Goal: Task Accomplishment & Management: Use online tool/utility

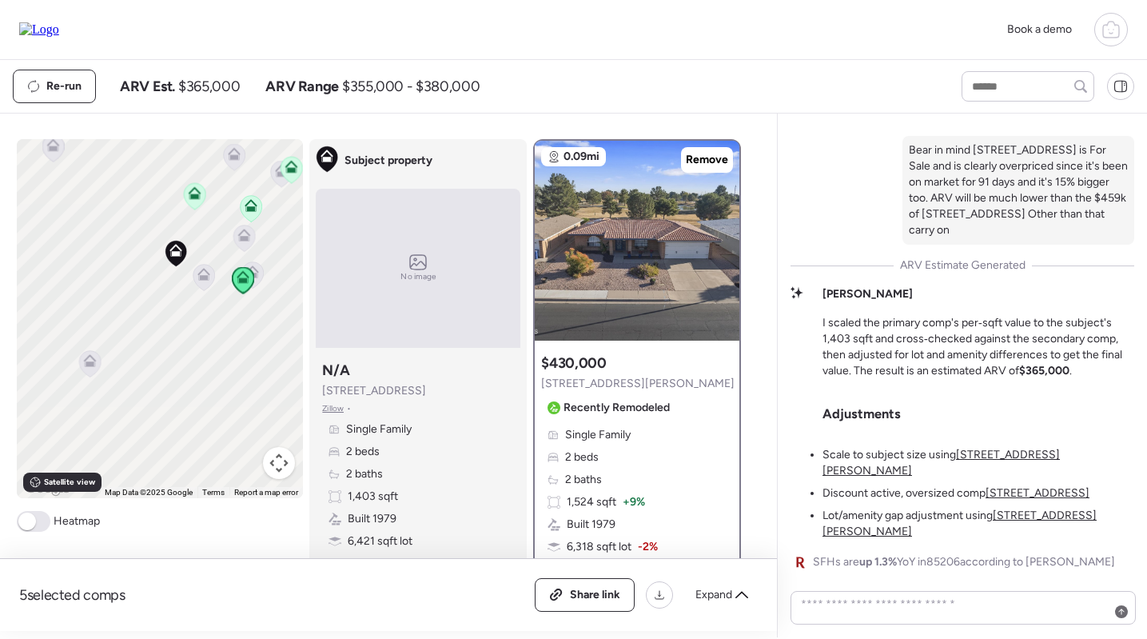
scroll to position [-323, 0]
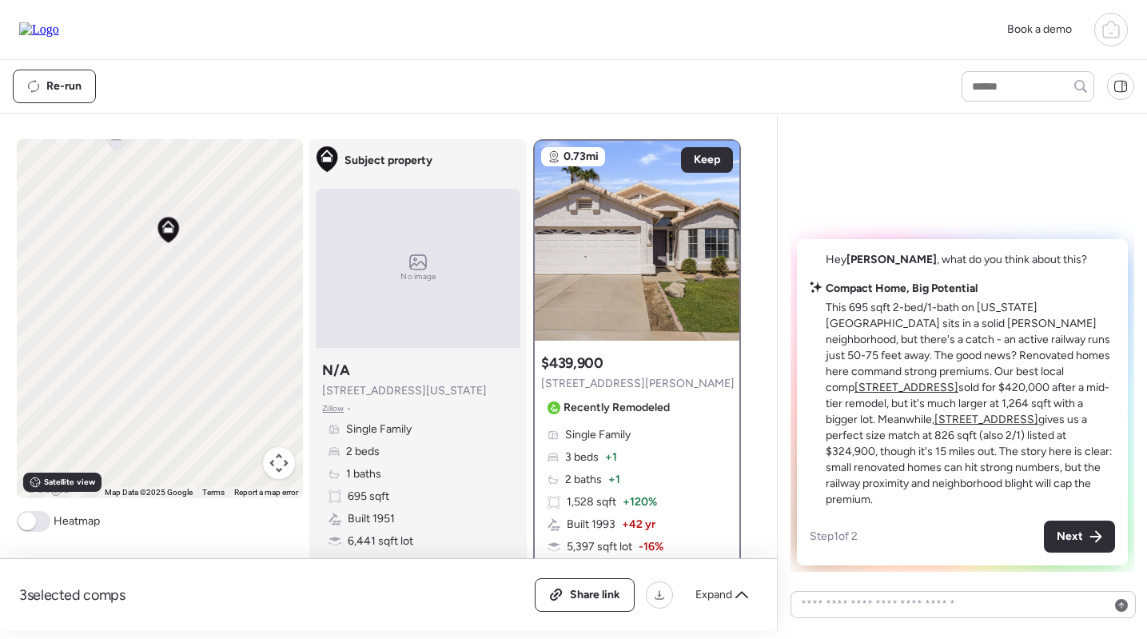
scroll to position [133, 0]
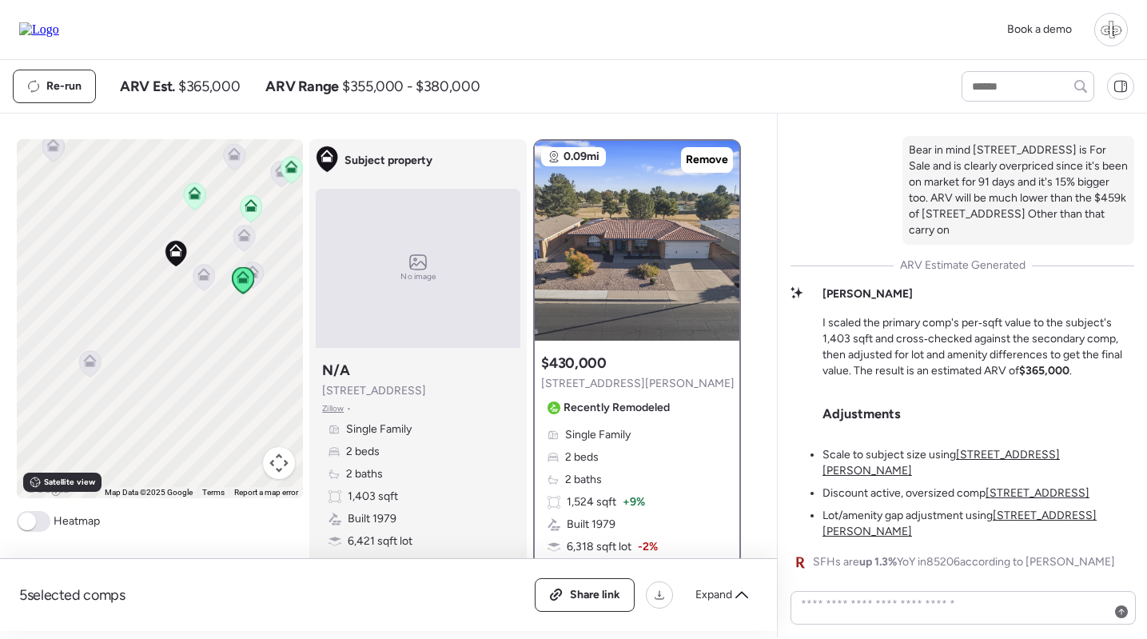
scroll to position [-323, 0]
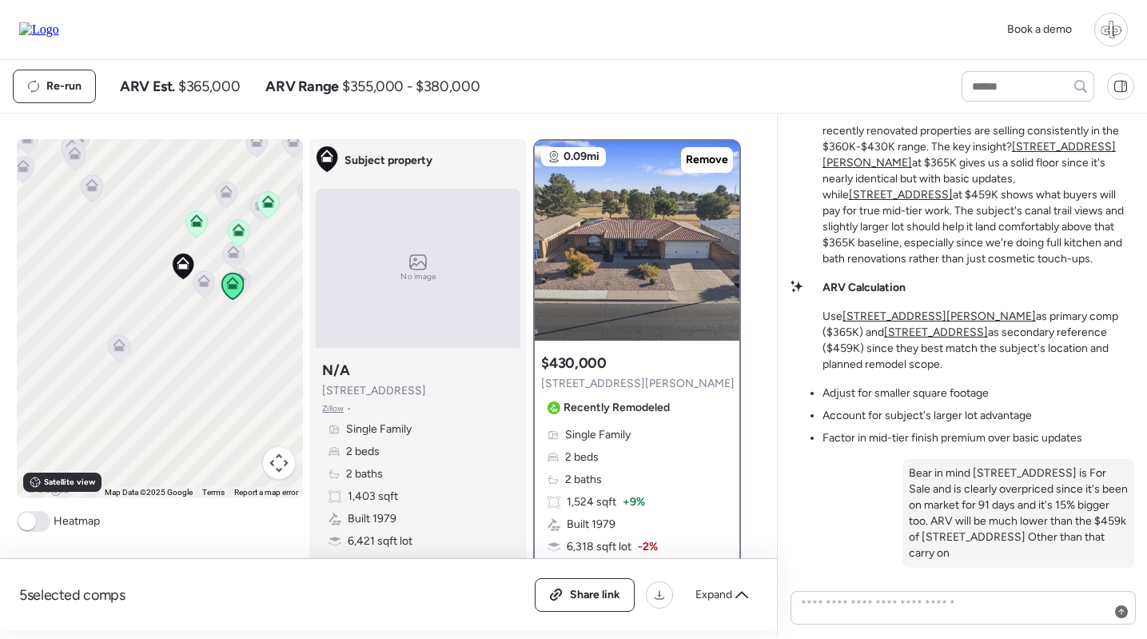
drag, startPoint x: 325, startPoint y: 386, endPoint x: 426, endPoint y: 388, distance: 100.7
click at [426, 387] on div "Subject property N/A 4014 E Carmel Cir Zillow • Single Family 2 beds 2 baths 1,…" at bounding box center [418, 466] width 205 height 224
click at [426, 388] on div "Subject property N/A 4014 E Carmel Cir Zillow • Single Family 2 beds 2 baths 1,…" at bounding box center [418, 466] width 205 height 224
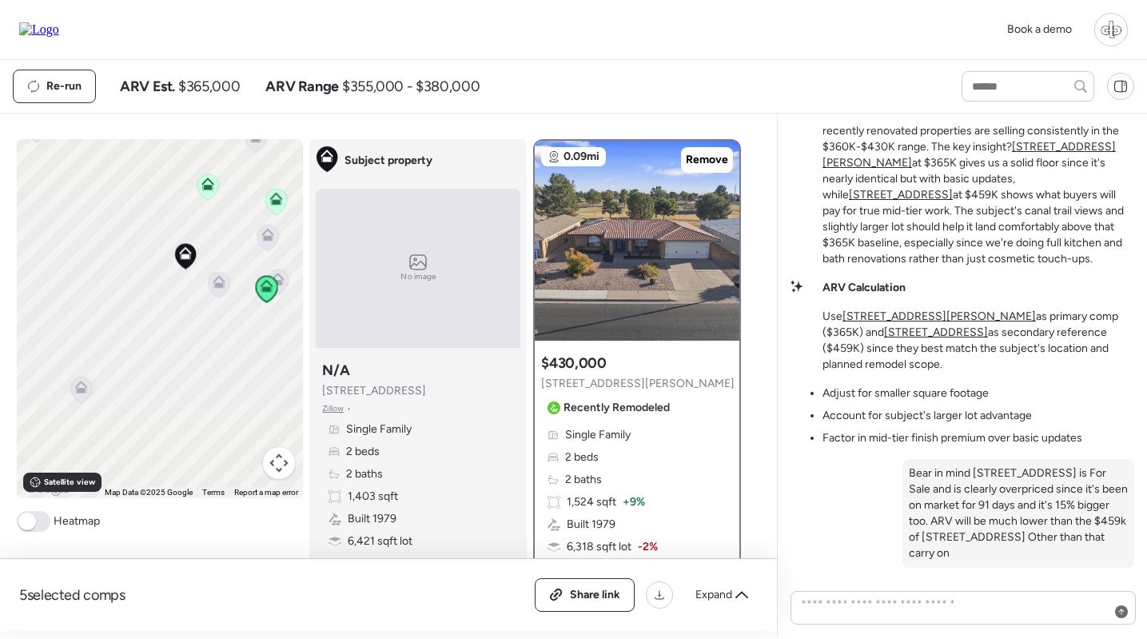
click at [225, 296] on icon at bounding box center [219, 284] width 22 height 27
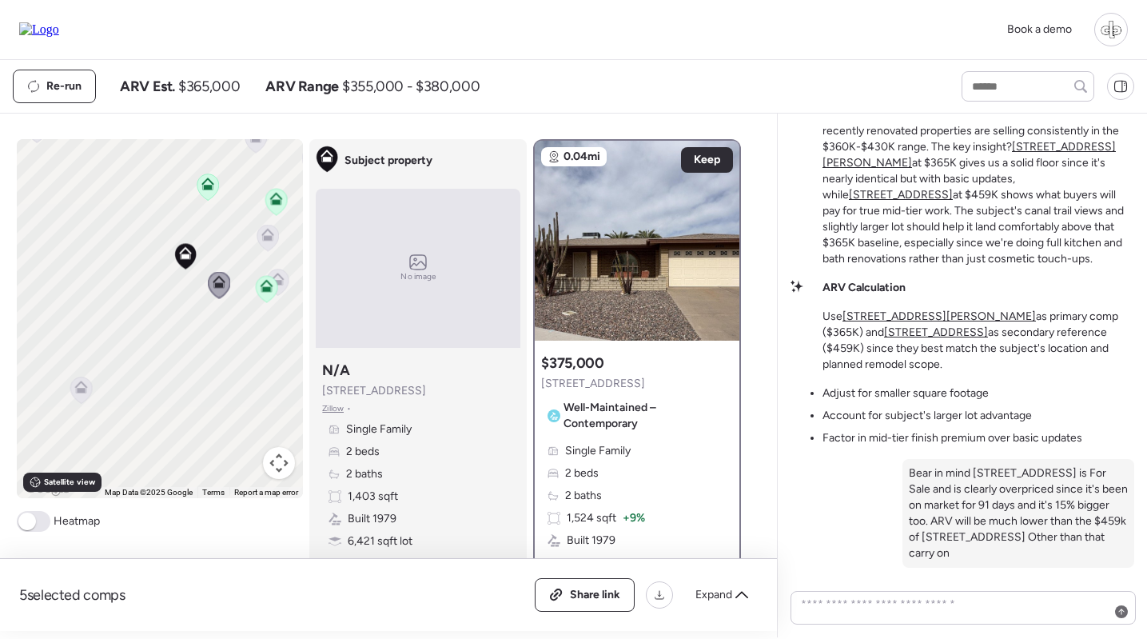
click at [271, 293] on icon at bounding box center [267, 289] width 22 height 26
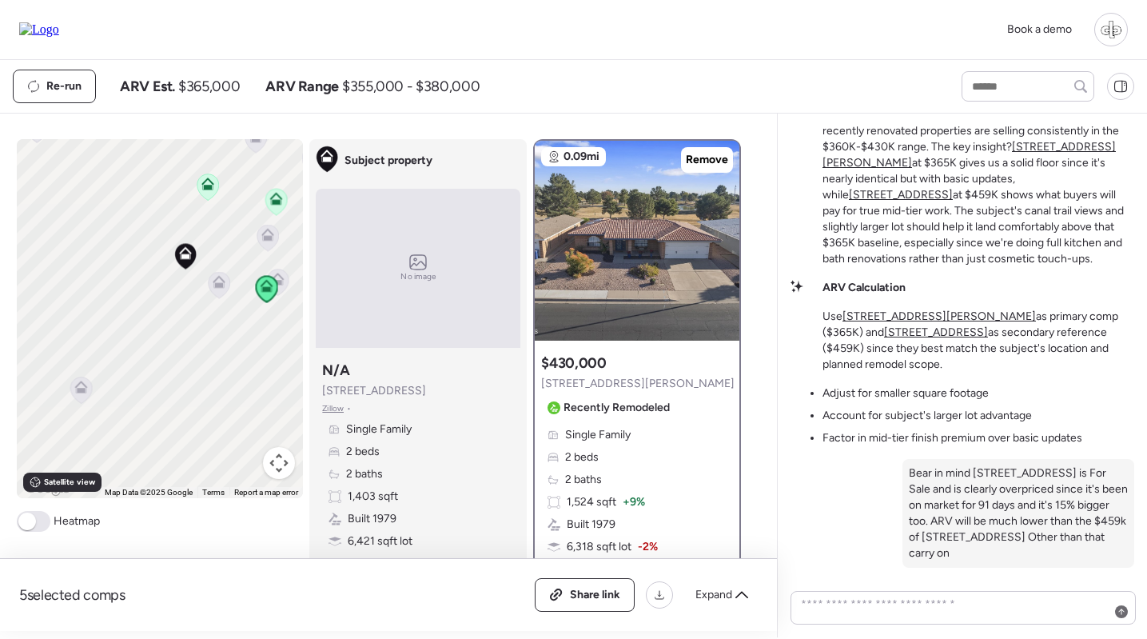
click at [277, 275] on icon at bounding box center [278, 276] width 12 height 7
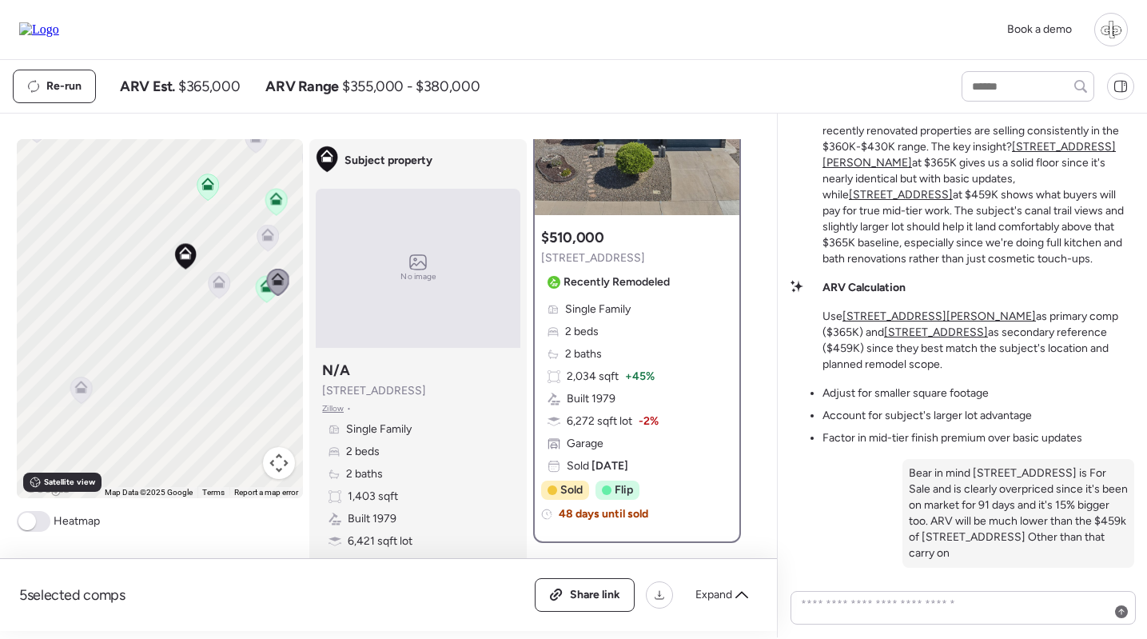
scroll to position [116, 0]
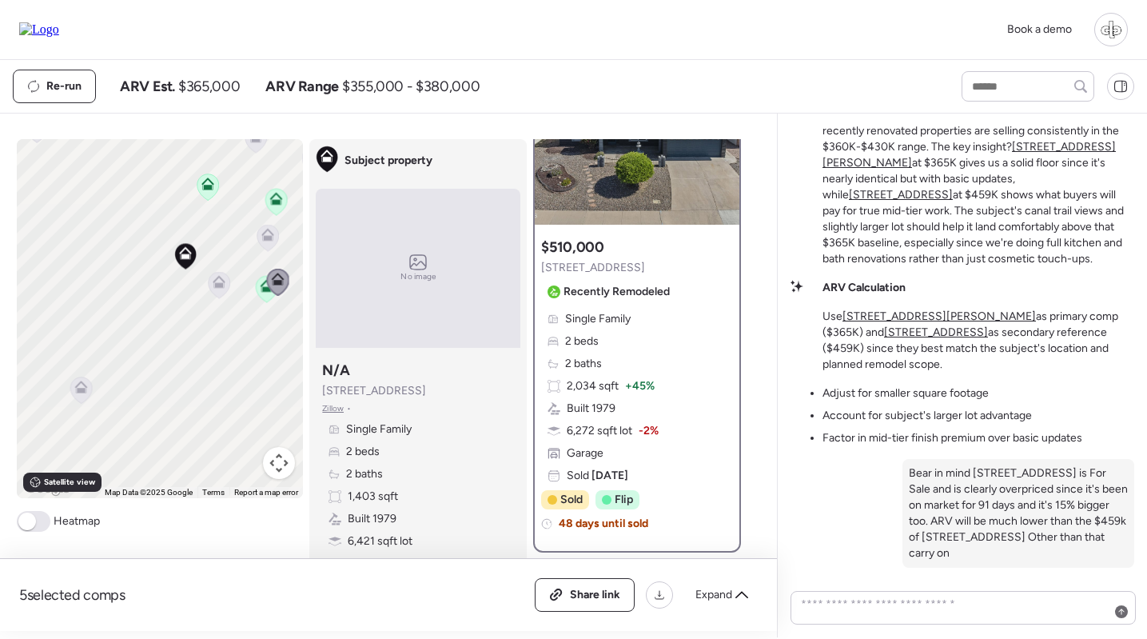
click at [1054, 169] on u "[STREET_ADDRESS][PERSON_NAME]" at bounding box center [969, 155] width 293 height 30
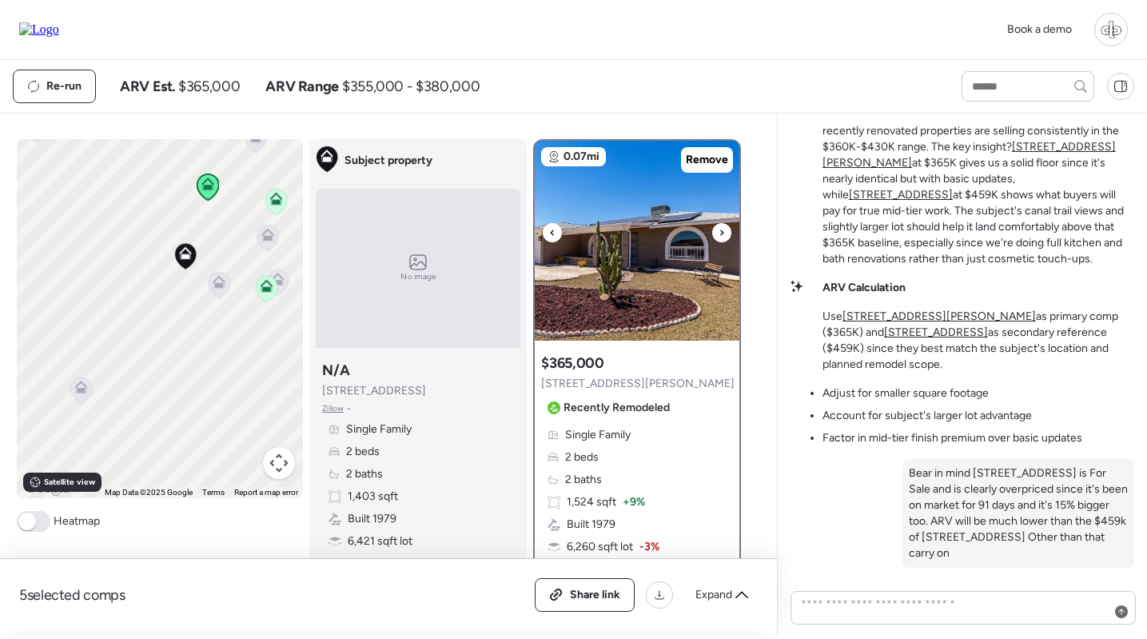
scroll to position [0, 0]
click at [642, 278] on img at bounding box center [637, 241] width 205 height 200
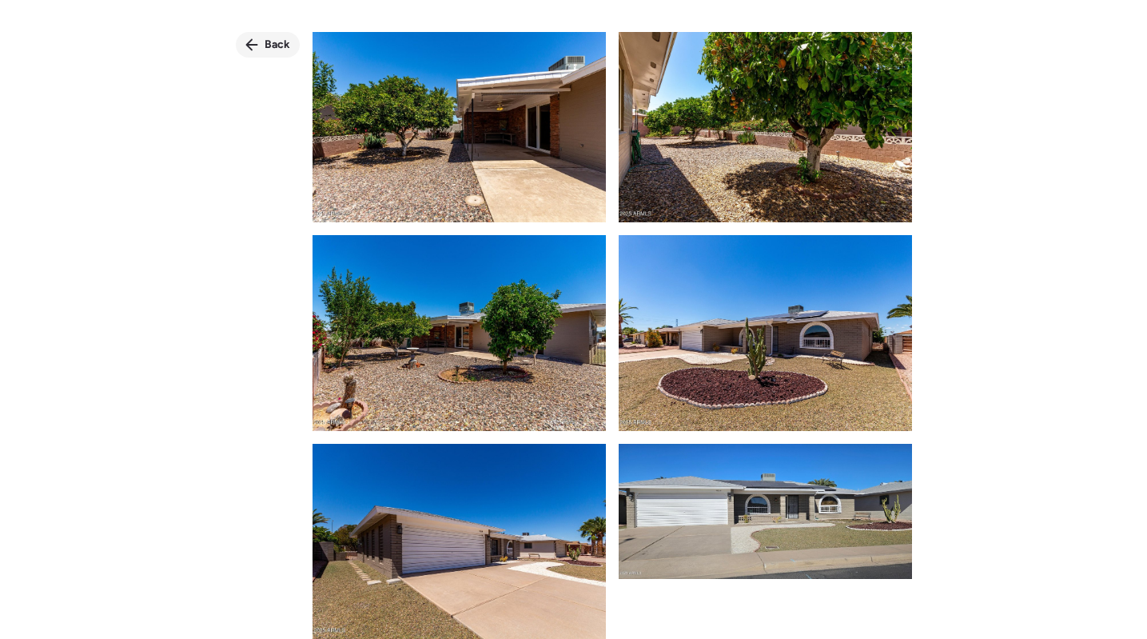
scroll to position [2924, 0]
click at [267, 50] on span "Back" at bounding box center [278, 45] width 26 height 16
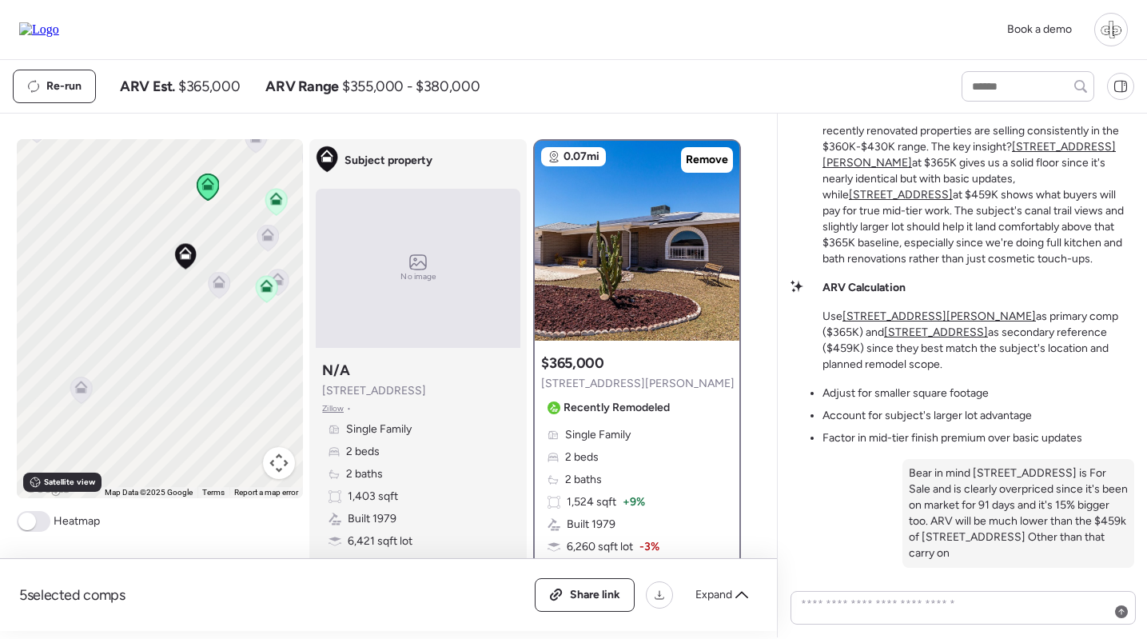
click at [277, 207] on icon at bounding box center [276, 202] width 22 height 26
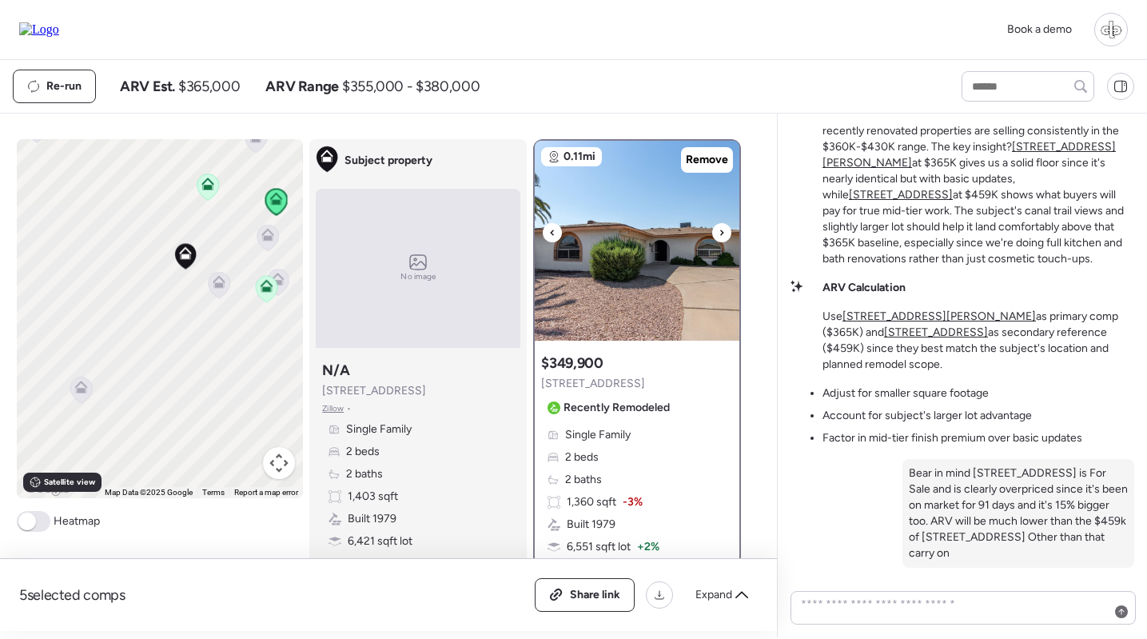
click at [616, 238] on img at bounding box center [637, 241] width 205 height 200
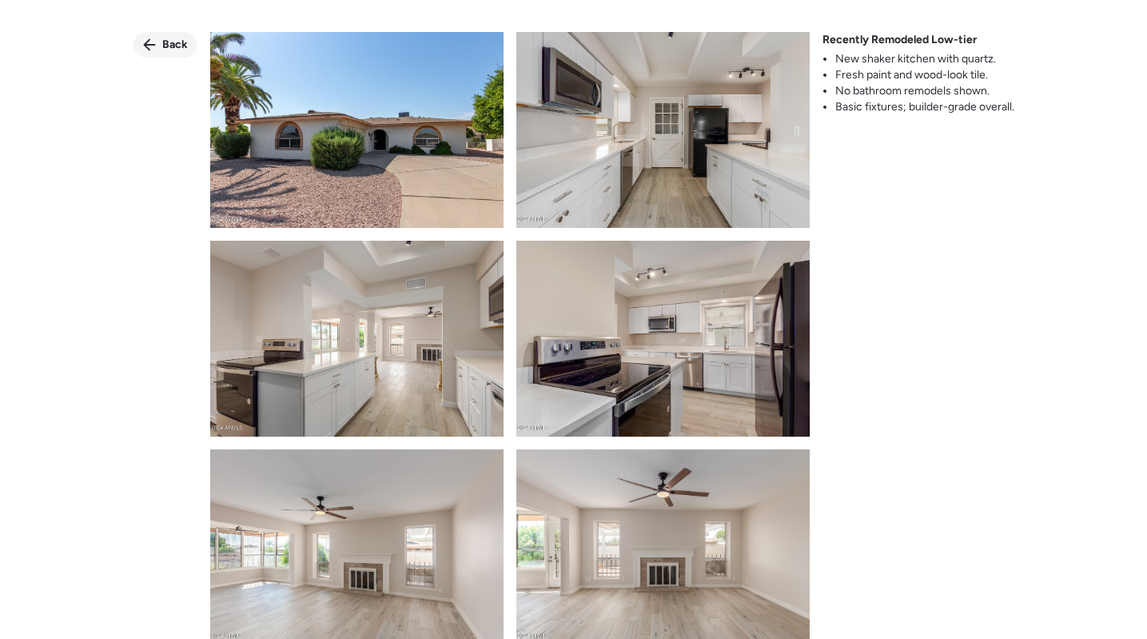
click at [160, 38] on div "Back" at bounding box center [166, 45] width 64 height 26
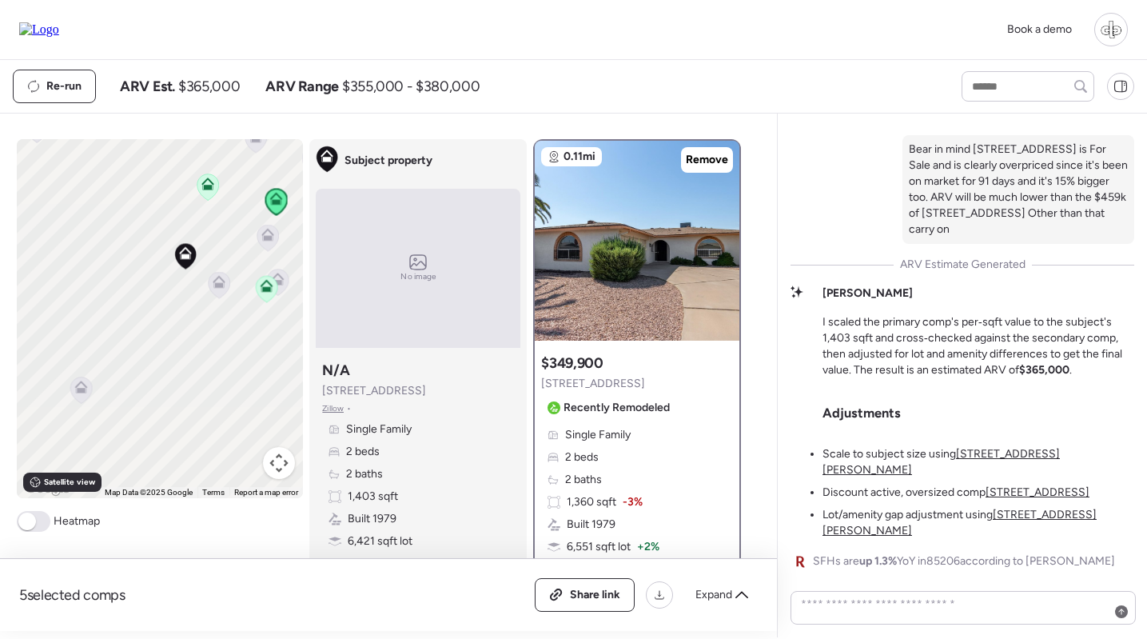
scroll to position [0, 0]
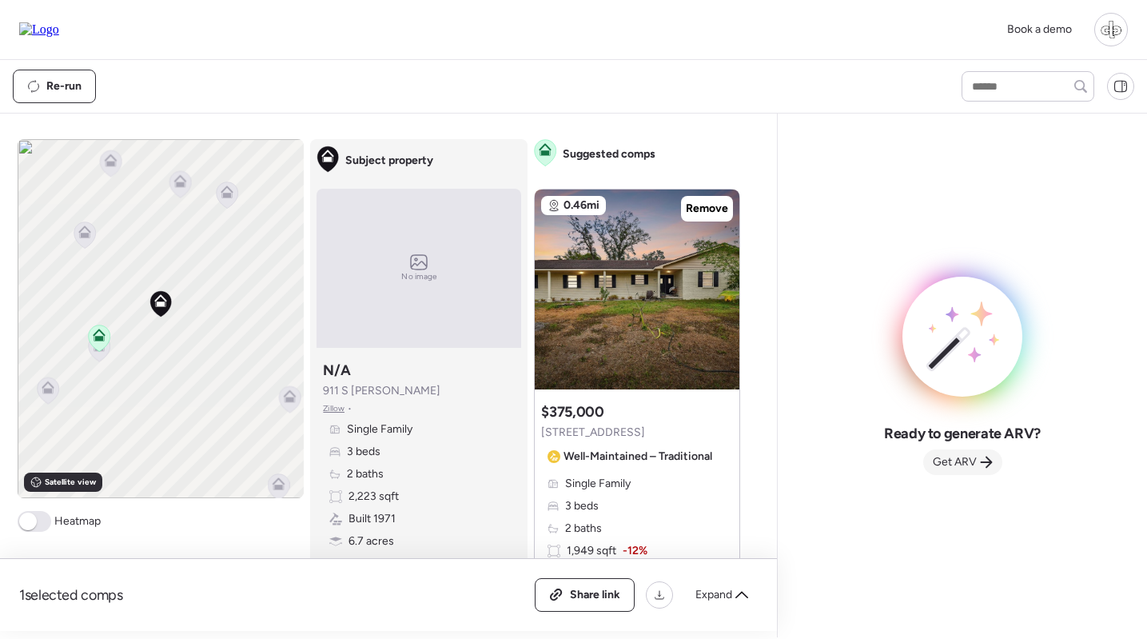
click at [954, 456] on span "Get ARV" at bounding box center [955, 462] width 44 height 16
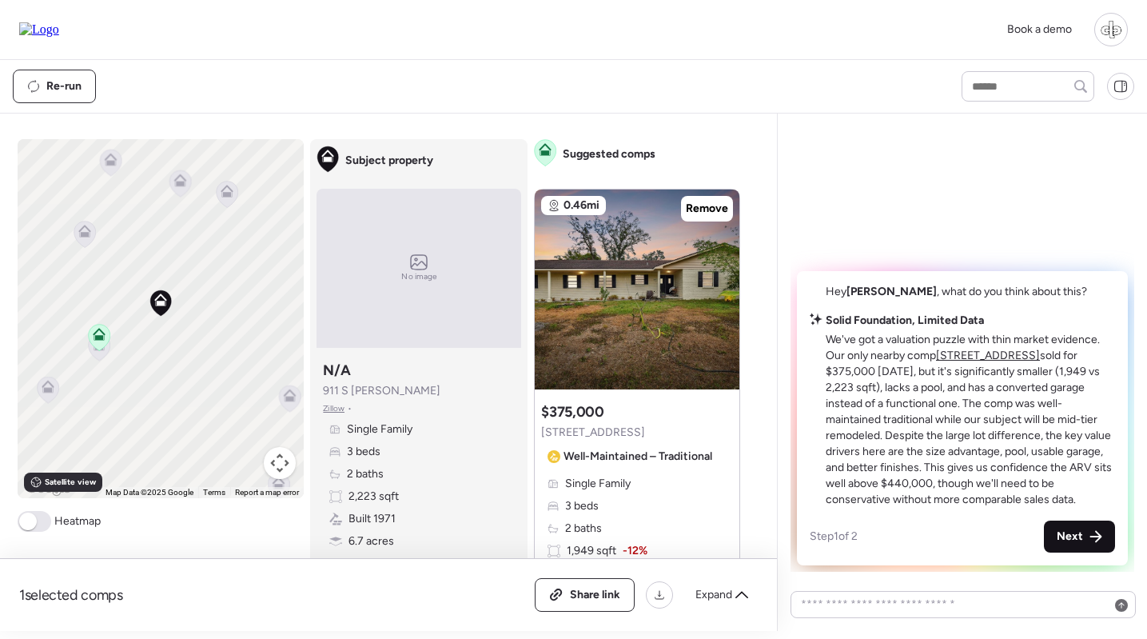
click at [1071, 525] on div "Next" at bounding box center [1079, 536] width 71 height 32
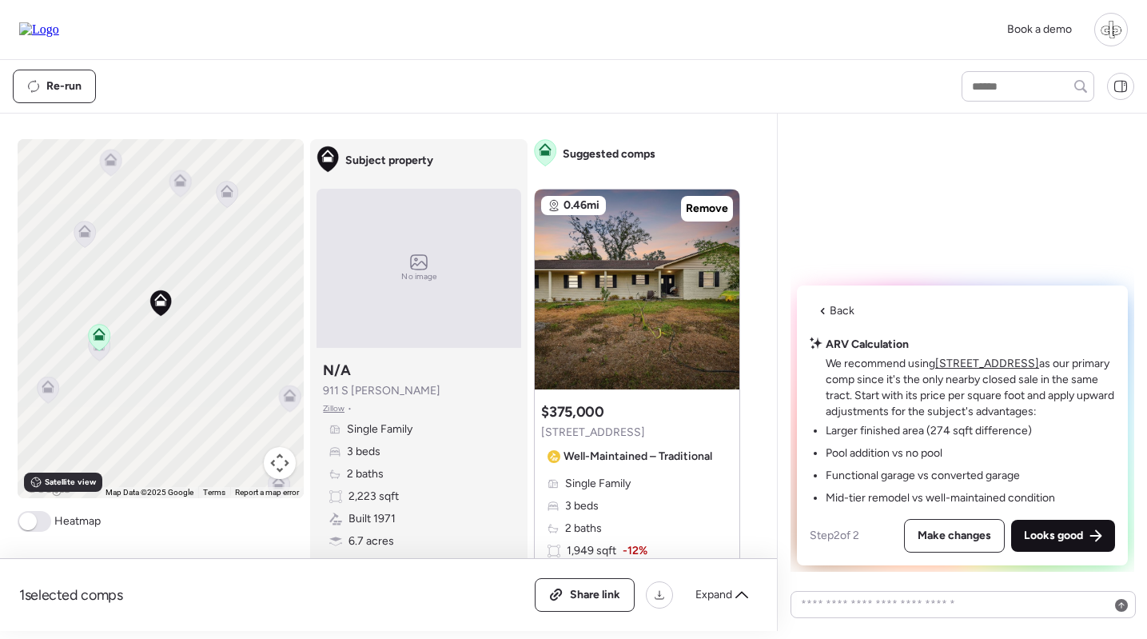
click at [1054, 529] on span "Looks good" at bounding box center [1053, 536] width 59 height 16
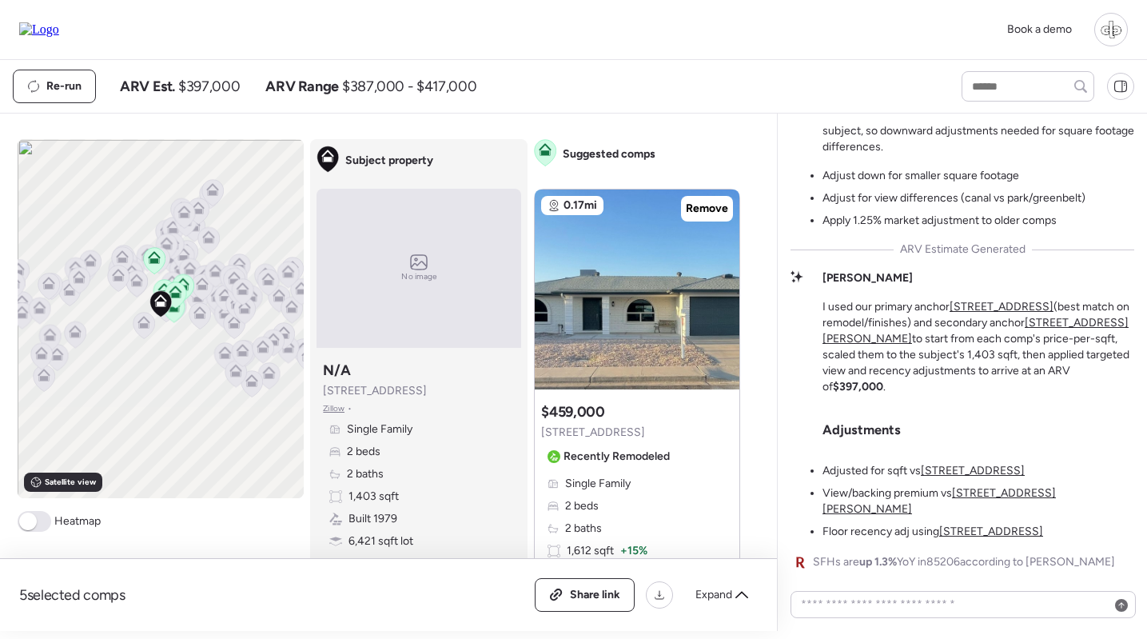
click at [35, 27] on img at bounding box center [39, 29] width 40 height 14
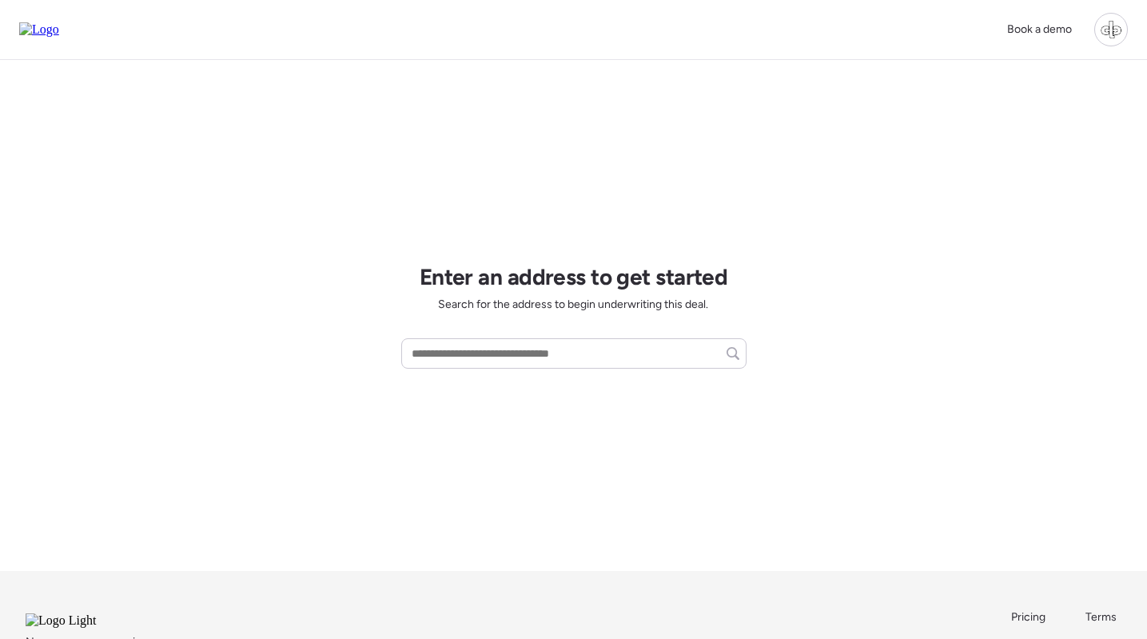
click at [1101, 23] on div at bounding box center [1111, 30] width 34 height 34
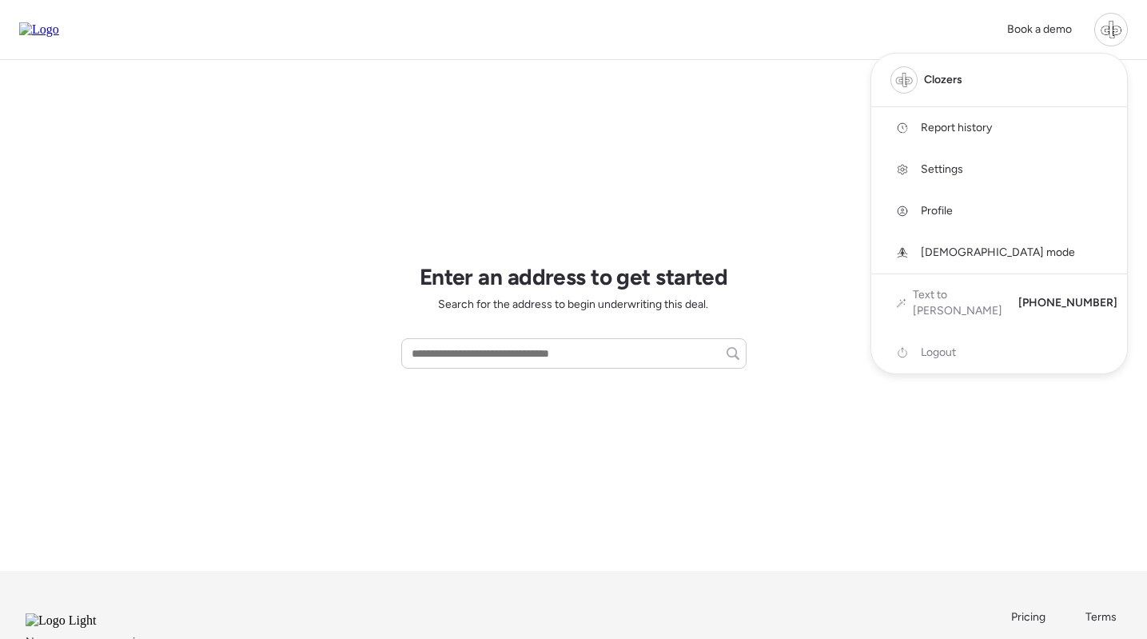
click at [943, 345] on span "Logout" at bounding box center [938, 353] width 35 height 16
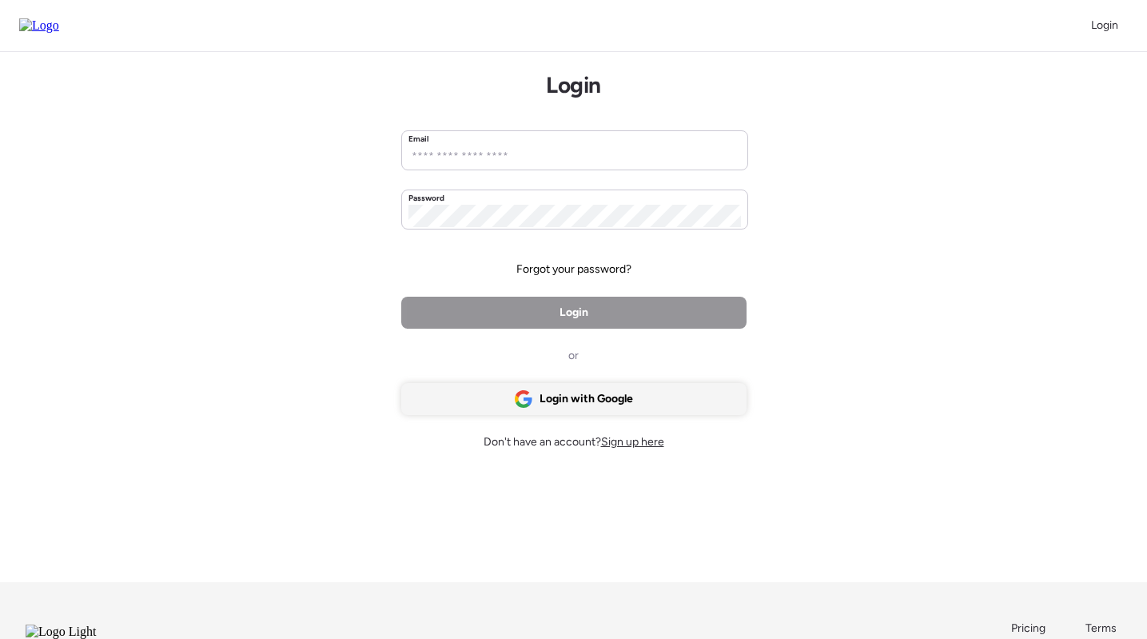
click at [636, 413] on div "Login with Google" at bounding box center [573, 399] width 345 height 32
